Goal: Transaction & Acquisition: Register for event/course

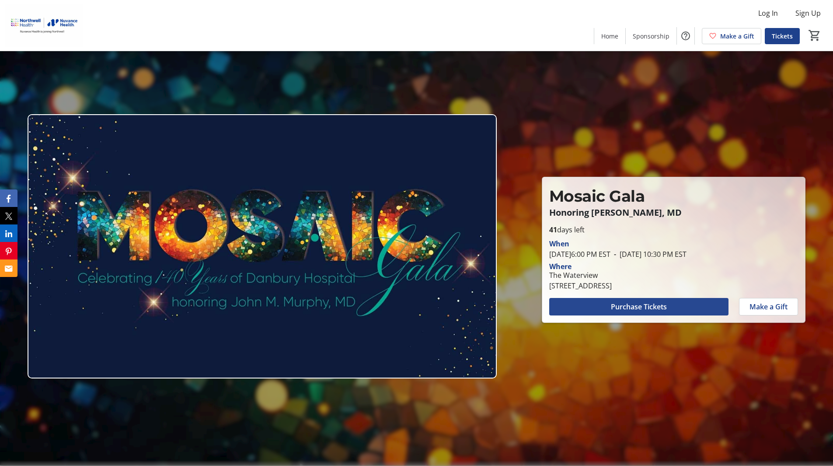
click at [610, 306] on span at bounding box center [638, 306] width 179 height 21
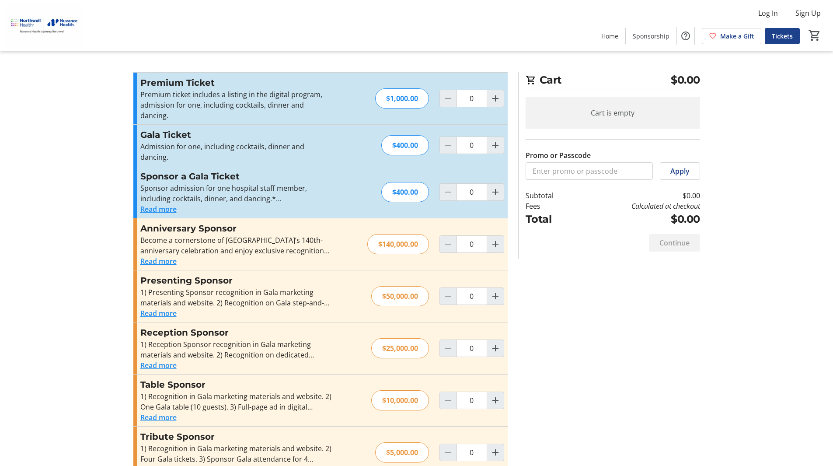
click at [159, 204] on button "Read more" at bounding box center [158, 209] width 36 height 10
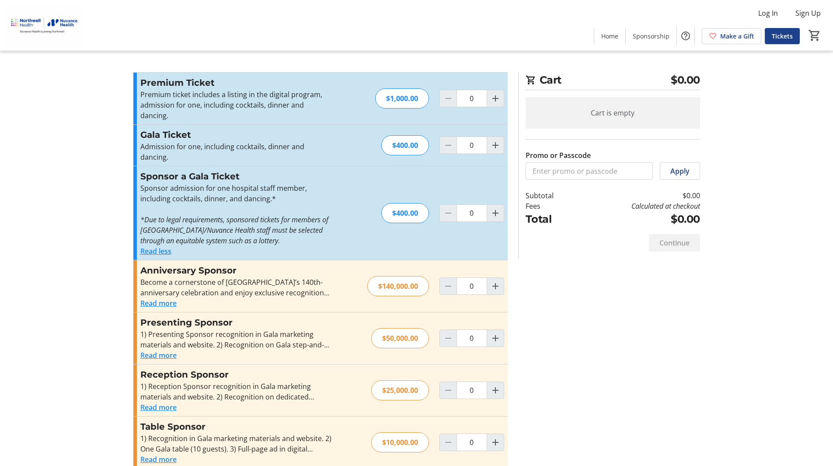
click at [163, 246] on button "Read less" at bounding box center [155, 251] width 31 height 10
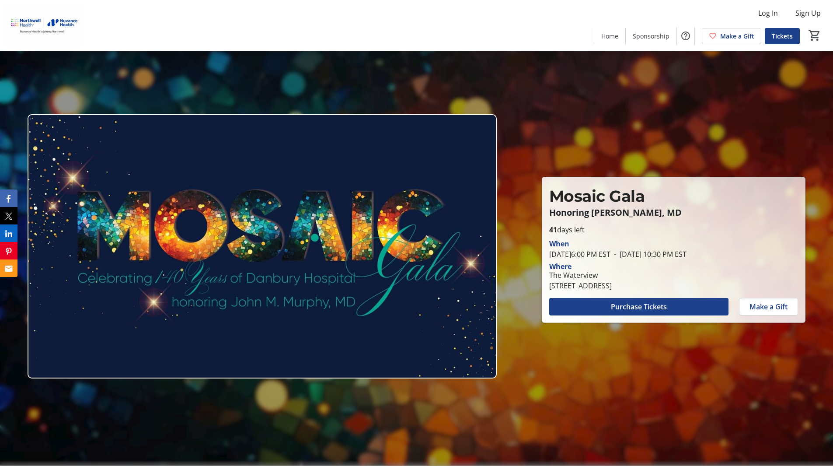
click at [272, 274] on img at bounding box center [262, 246] width 469 height 264
